Goal: Task Accomplishment & Management: Complete application form

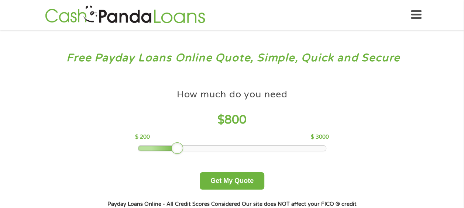
drag, startPoint x: 191, startPoint y: 146, endPoint x: 178, endPoint y: 153, distance: 13.7
click at [178, 153] on div at bounding box center [177, 149] width 12 height 12
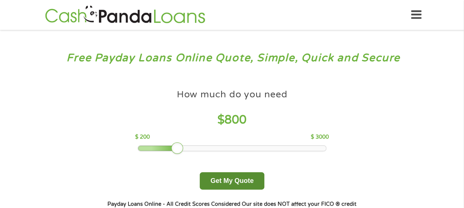
click at [256, 181] on button "Get My Quote" at bounding box center [232, 180] width 65 height 17
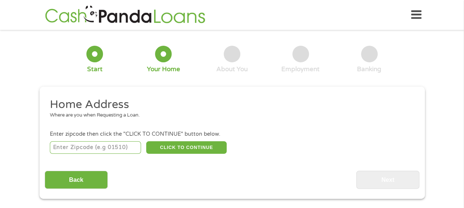
drag, startPoint x: 89, startPoint y: 143, endPoint x: 90, endPoint y: 148, distance: 4.6
click at [90, 148] on input "number" at bounding box center [95, 147] width 91 height 13
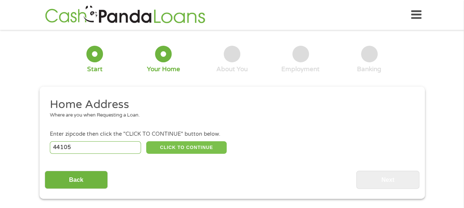
type input "44105"
click at [221, 147] on button "CLICK TO CONTINUE" at bounding box center [186, 147] width 81 height 13
type input "44105"
type input "Cleveland"
select select "Ohio"
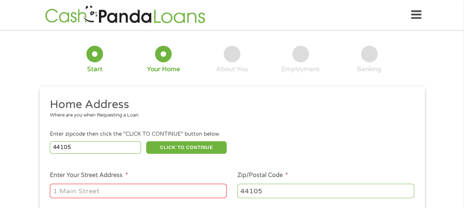
click at [157, 193] on input "Enter Your Street Address *" at bounding box center [138, 191] width 177 height 14
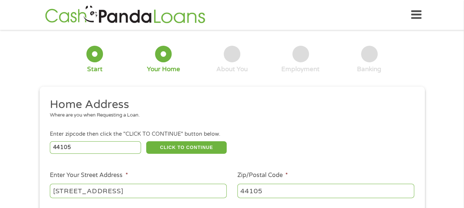
type input "10201 orleans ave"
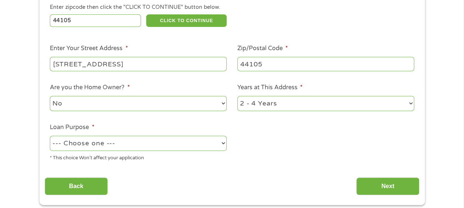
click at [140, 150] on select "--- Choose one --- Pay Bills Debt Consolidation Home Improvement Major Purchase…" at bounding box center [138, 143] width 177 height 15
select select "shorttermcash"
click at [50, 136] on select "--- Choose one --- Pay Bills Debt Consolidation Home Improvement Major Purchase…" at bounding box center [138, 143] width 177 height 15
click at [404, 189] on input "Next" at bounding box center [387, 187] width 63 height 18
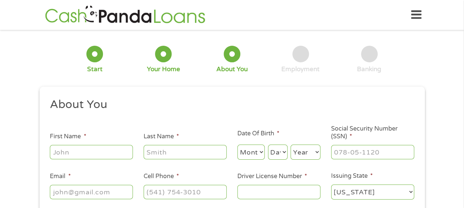
click at [64, 157] on input "First Name *" at bounding box center [91, 152] width 83 height 14
type input "Cassandra"
type input "Speights"
click at [248, 153] on select "Month 1 2 3 4 5 6 7 8 9 10 11 12" at bounding box center [251, 152] width 28 height 15
select select "4"
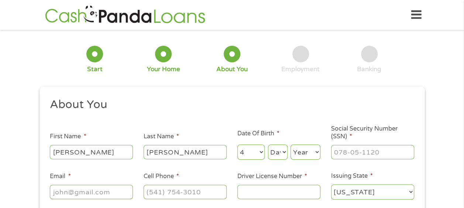
click at [237, 145] on select "Month 1 2 3 4 5 6 7 8 9 10 11 12" at bounding box center [251, 152] width 28 height 15
click at [275, 151] on select "Day 1 2 3 4 5 6 7 8 9 10 11 12 13 14 15 16 17 18 19 20 21 22 23 24 25 26 27 28 …" at bounding box center [278, 152] width 20 height 15
select select "30"
click at [268, 145] on select "Day 1 2 3 4 5 6 7 8 9 10 11 12 13 14 15 16 17 18 19 20 21 22 23 24 25 26 27 28 …" at bounding box center [278, 152] width 20 height 15
click at [292, 149] on select "Year 2007 2006 2005 2004 2003 2002 2001 2000 1999 1998 1997 1996 1995 1994 1993…" at bounding box center [306, 152] width 30 height 15
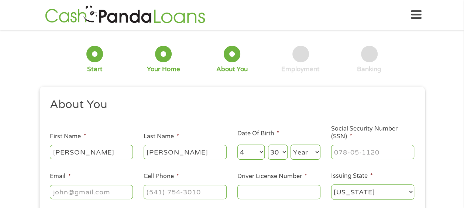
select select "1989"
click at [369, 153] on input "___-__-____" at bounding box center [372, 152] width 83 height 14
type input "294-90-4726"
click at [97, 189] on input "Email *" at bounding box center [91, 192] width 83 height 14
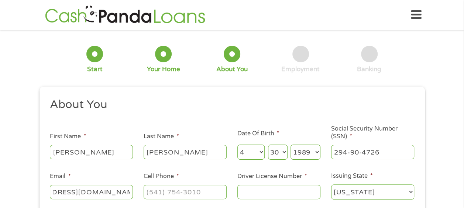
type input "speights_cassandra@outlook.com"
type input "(216) 482-8830"
click at [240, 192] on input "Driver License Number *" at bounding box center [278, 192] width 83 height 14
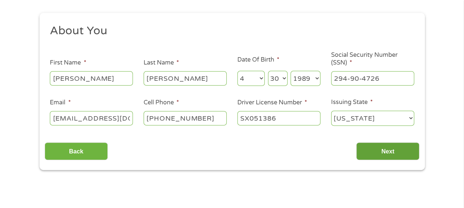
type input "SX051386"
click at [406, 147] on input "Next" at bounding box center [387, 152] width 63 height 18
click at [401, 150] on input "Next" at bounding box center [387, 152] width 63 height 18
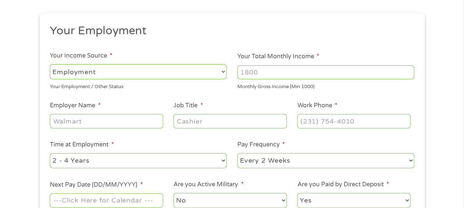
scroll to position [0, 0]
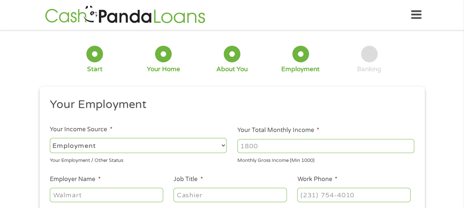
click at [286, 146] on input "Your Total Monthly Income *" at bounding box center [325, 146] width 177 height 14
type input "3200"
click at [135, 197] on input "Employer Name *" at bounding box center [106, 195] width 113 height 14
type input "a"
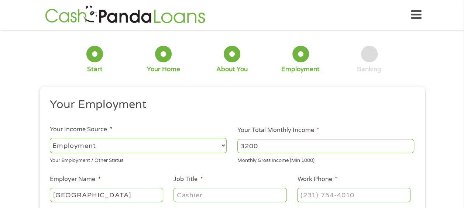
type input "AKRON CHILDRENS HOSPITAL"
type input "MEDICAL ASSISTANT"
type input "(216) 591-1544"
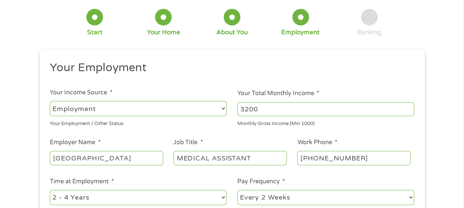
scroll to position [148, 0]
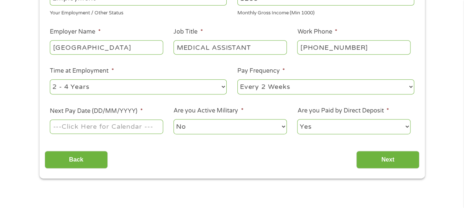
click at [159, 89] on select "--- Choose one --- 1 Year or less 1 - 2 Years 2 - 4 Years Over 4 Years" at bounding box center [138, 86] width 177 height 15
select select "60months"
click at [50, 79] on select "--- Choose one --- 1 Year or less 1 - 2 Years 2 - 4 Years Over 4 Years" at bounding box center [138, 86] width 177 height 15
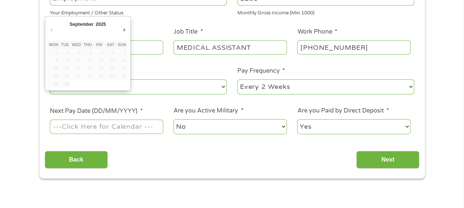
click at [140, 128] on input "Next Pay Date (DD/MM/YYYY) *" at bounding box center [106, 127] width 113 height 14
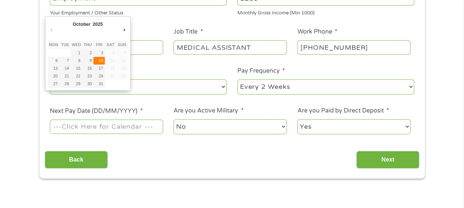
type input "10/10/2025"
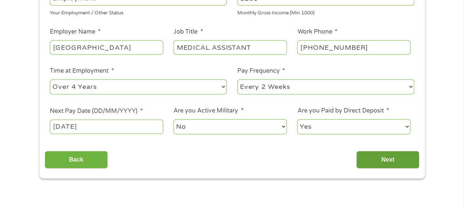
click at [380, 161] on input "Next" at bounding box center [387, 160] width 63 height 18
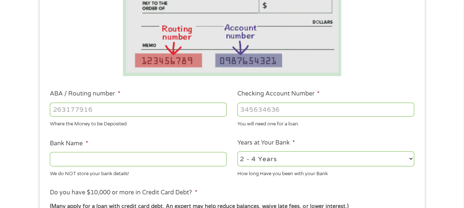
click at [119, 101] on div at bounding box center [138, 109] width 177 height 17
click at [122, 113] on input "ABA / Routing number *" at bounding box center [138, 110] width 177 height 14
type input "044000037"
type input "JPMORGAN CHASE BANK NA"
type input "044000037"
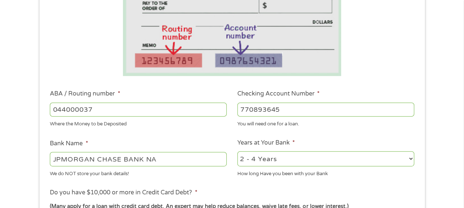
scroll to position [222, 0]
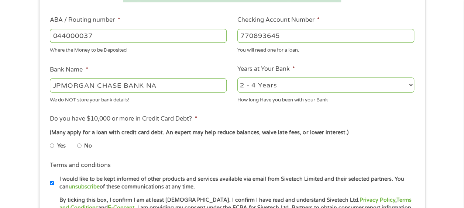
type input "770893645"
click at [81, 146] on input "No" at bounding box center [79, 146] width 4 height 12
radio input "true"
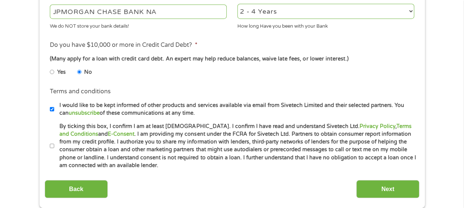
scroll to position [332, 0]
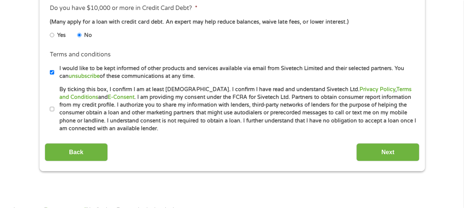
click at [50, 110] on input "By ticking this box, I confirm I am at least 18 years old. I confirm I have rea…" at bounding box center [52, 109] width 4 height 12
checkbox input "true"
click at [53, 71] on input "I would like to be kept informed of other products and services available via e…" at bounding box center [52, 72] width 4 height 12
checkbox input "false"
drag, startPoint x: 404, startPoint y: 151, endPoint x: 436, endPoint y: 173, distance: 38.7
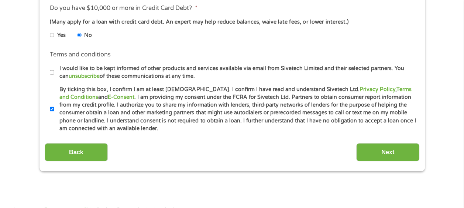
click at [404, 151] on input "Next" at bounding box center [387, 152] width 63 height 18
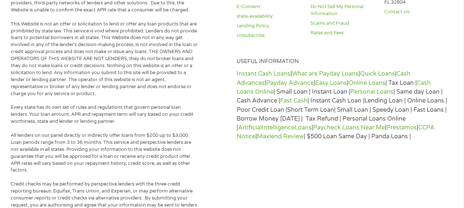
scroll to position [0, 0]
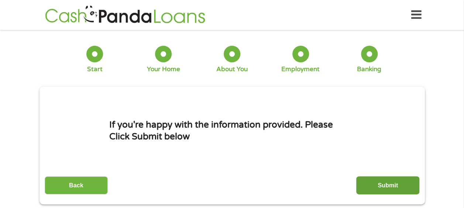
click at [380, 181] on input "Submit" at bounding box center [387, 186] width 63 height 18
